Goal: Transaction & Acquisition: Book appointment/travel/reservation

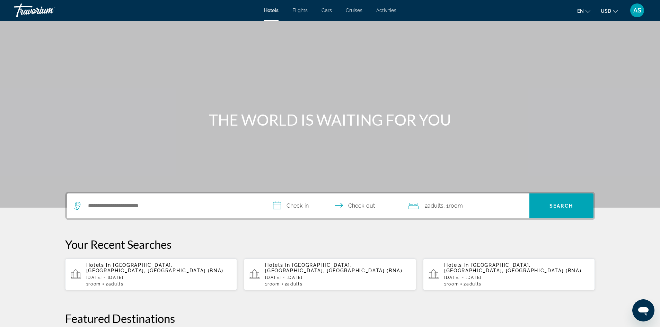
click at [606, 9] on span "USD" at bounding box center [606, 11] width 10 height 6
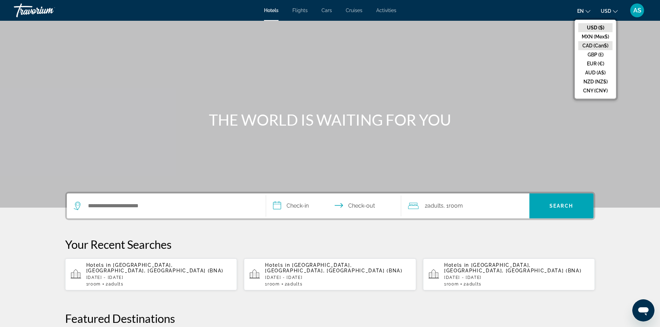
click at [594, 44] on button "CAD (Can$)" at bounding box center [595, 45] width 34 height 9
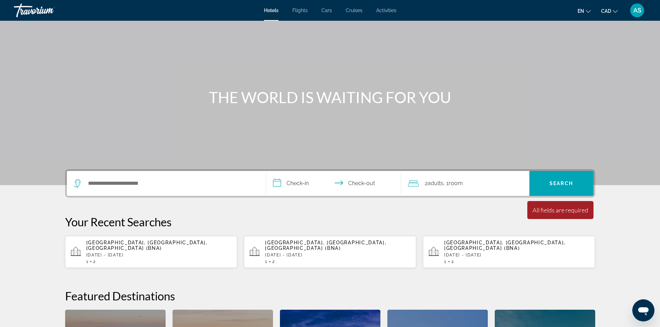
scroll to position [35, 0]
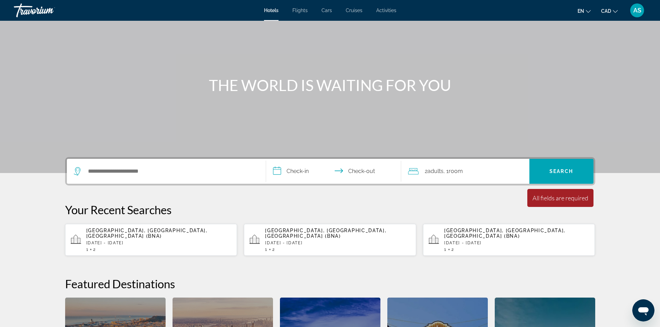
click at [157, 241] on p "[DATE] - [DATE]" at bounding box center [158, 243] width 145 height 5
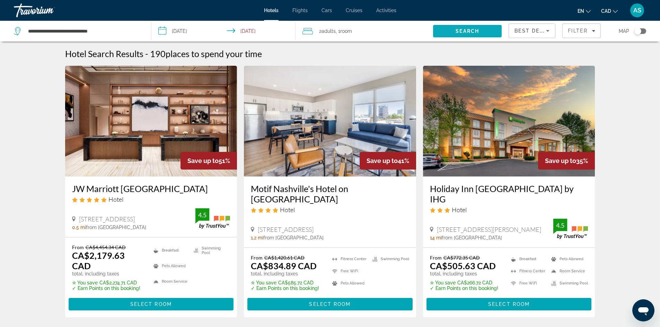
click at [475, 33] on span "Search" at bounding box center [468, 31] width 24 height 6
click at [576, 30] on span "Filter" at bounding box center [578, 31] width 20 height 6
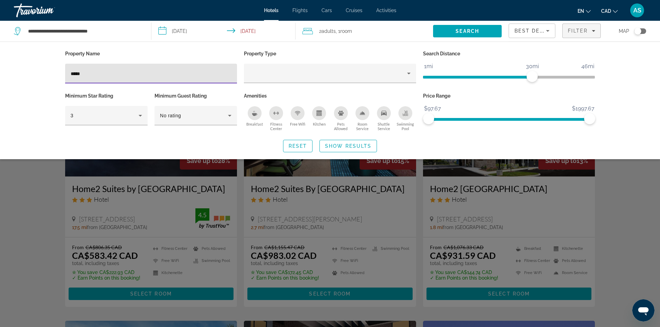
type input "*****"
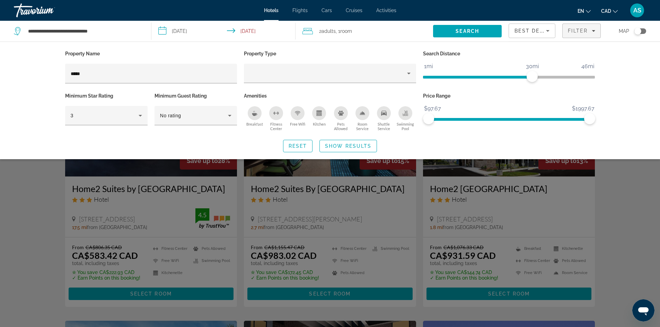
click at [638, 212] on div "Search widget" at bounding box center [330, 215] width 660 height 223
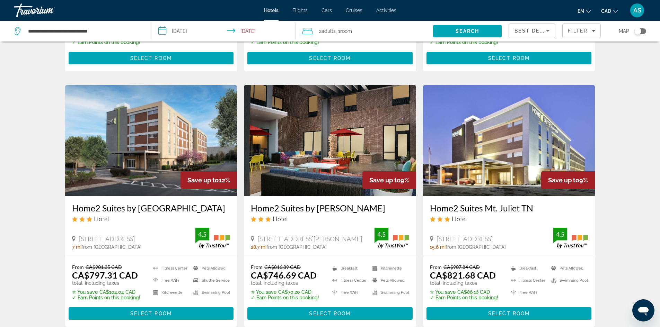
scroll to position [277, 0]
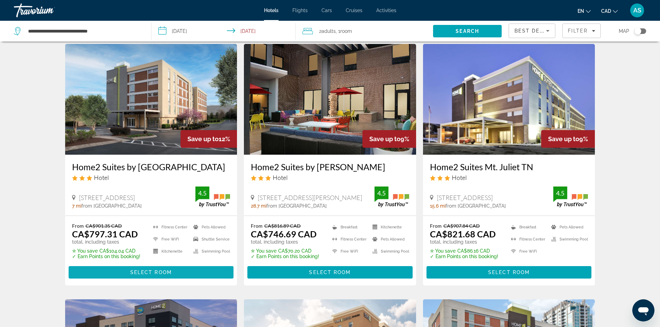
click at [168, 275] on span "Select Room" at bounding box center [151, 273] width 42 height 6
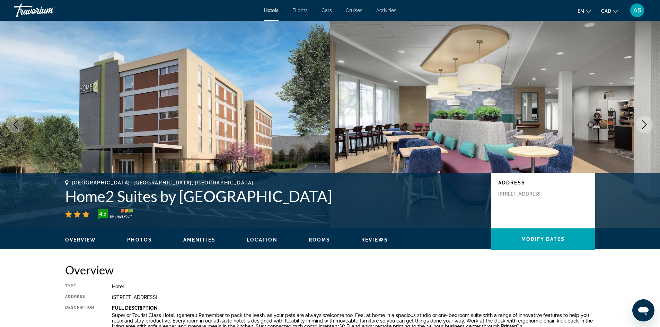
click at [644, 129] on icon "Next image" at bounding box center [644, 125] width 8 height 8
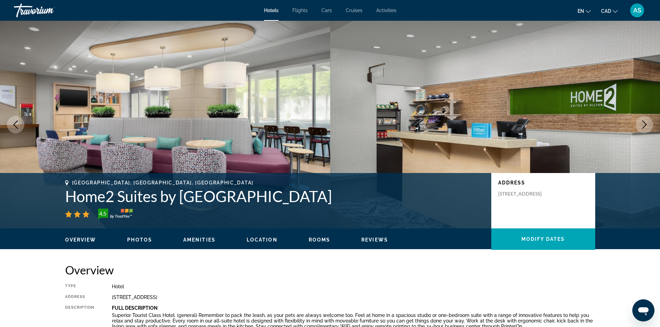
click at [644, 129] on icon "Next image" at bounding box center [644, 125] width 8 height 8
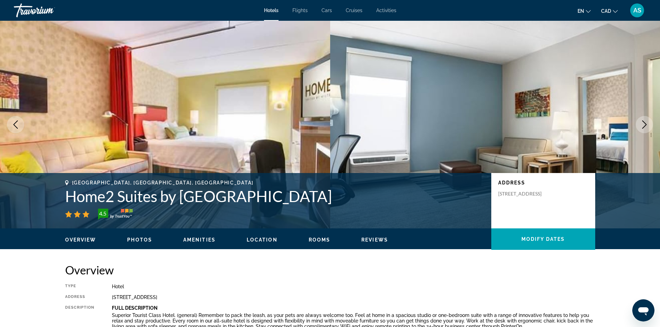
click at [644, 129] on icon "Next image" at bounding box center [644, 125] width 8 height 8
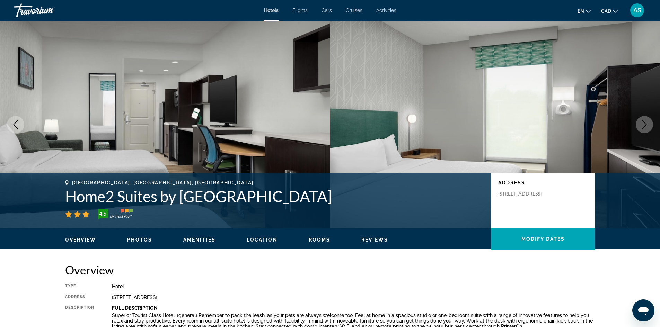
click at [644, 124] on icon "Next image" at bounding box center [644, 125] width 8 height 8
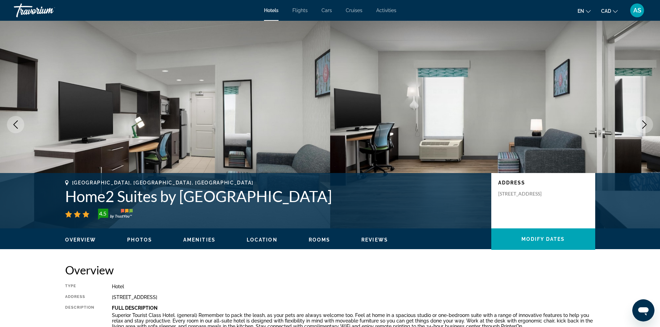
click at [644, 124] on icon "Next image" at bounding box center [644, 125] width 8 height 8
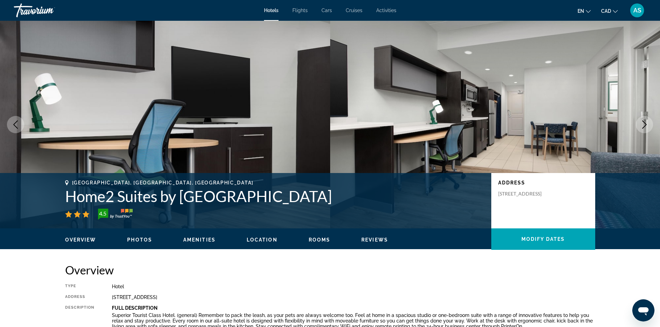
click at [14, 126] on icon "Previous image" at bounding box center [15, 125] width 8 height 8
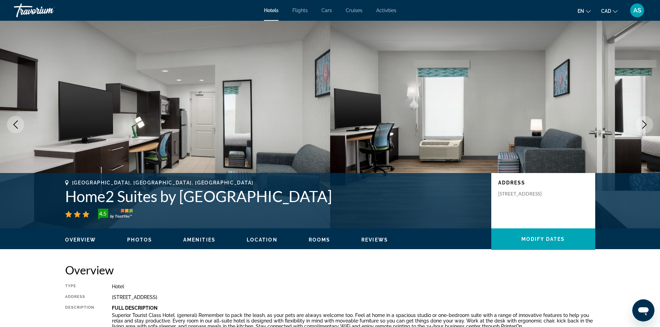
click at [650, 124] on button "Next image" at bounding box center [644, 124] width 17 height 17
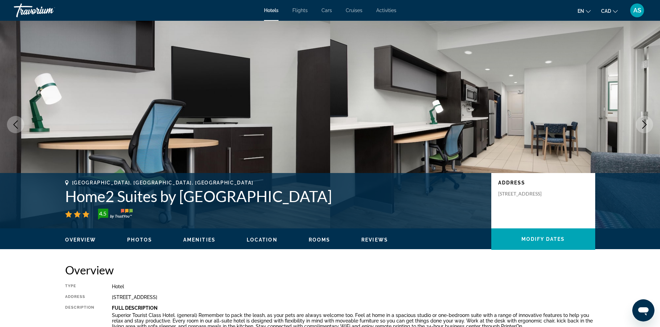
click at [646, 123] on icon "Next image" at bounding box center [644, 125] width 8 height 8
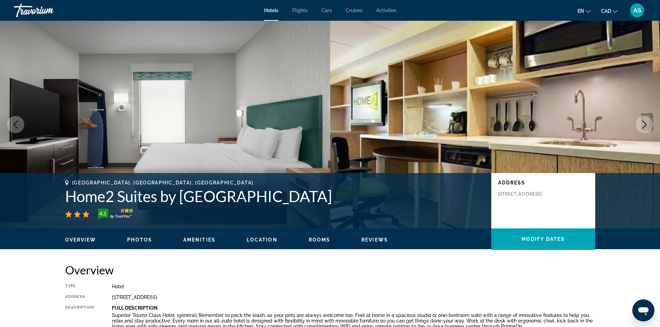
click at [646, 123] on icon "Next image" at bounding box center [644, 125] width 8 height 8
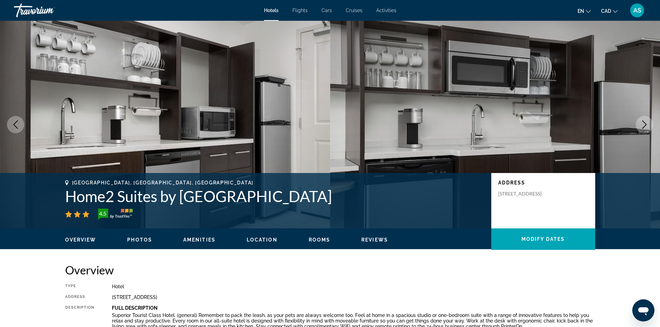
click at [646, 123] on icon "Next image" at bounding box center [644, 125] width 8 height 8
